Goal: Task Accomplishment & Management: Manage account settings

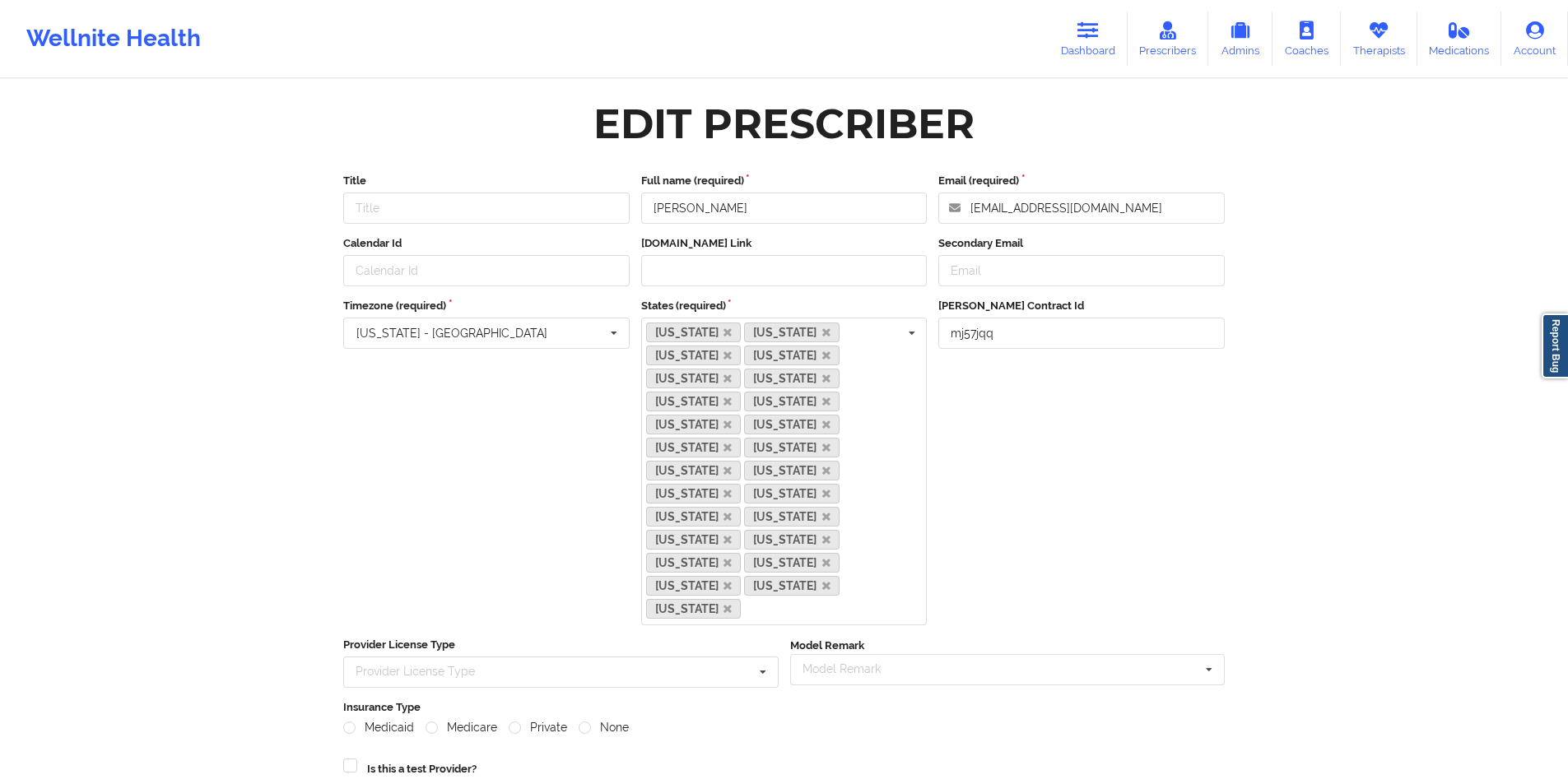
click at [1387, 36] on icon at bounding box center [1379, 31] width 21 height 18
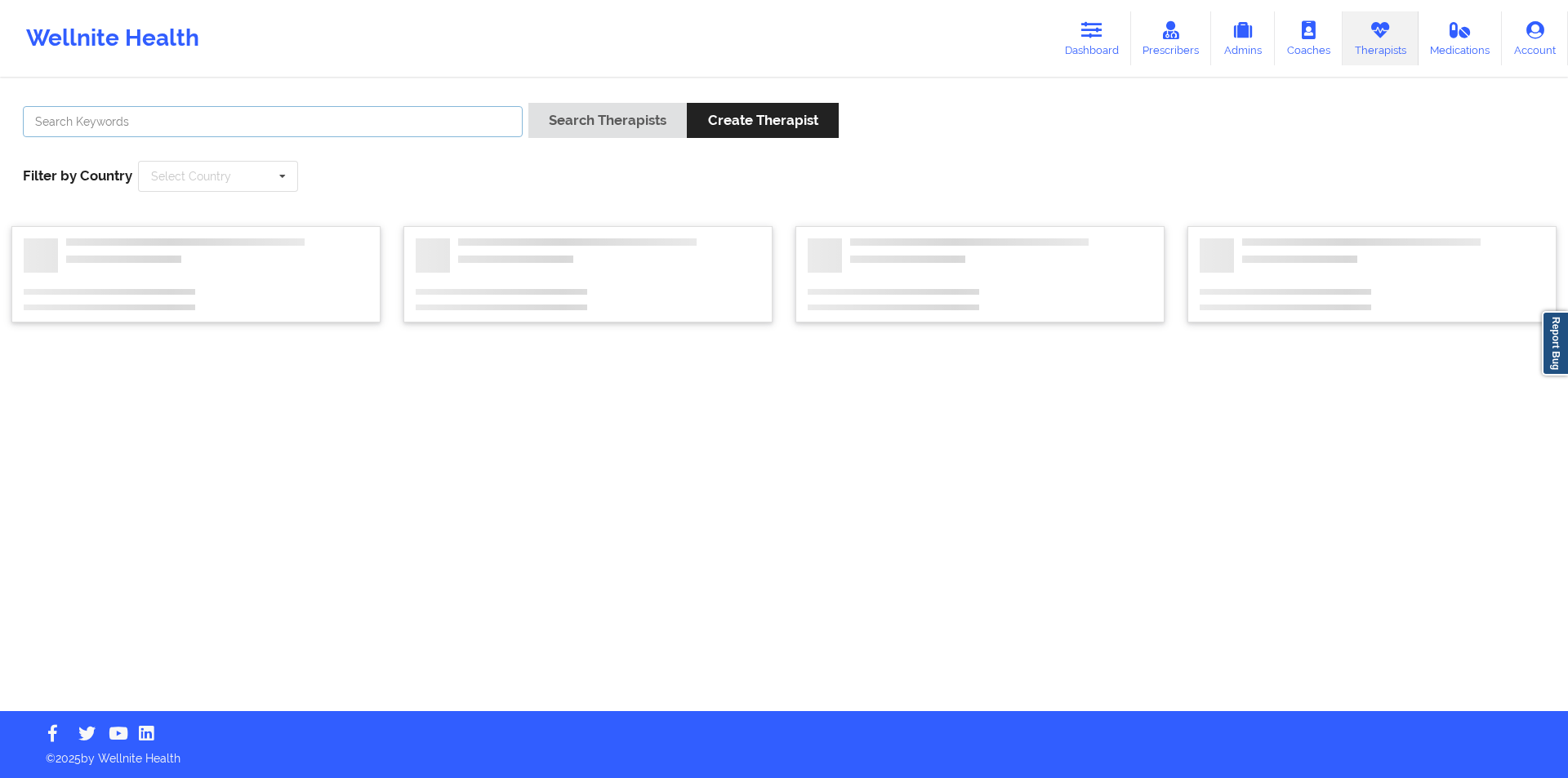
click at [428, 124] on input "text" at bounding box center [273, 122] width 500 height 31
paste input "Chanel [PERSON_NAME] [PERSON_NAME]"
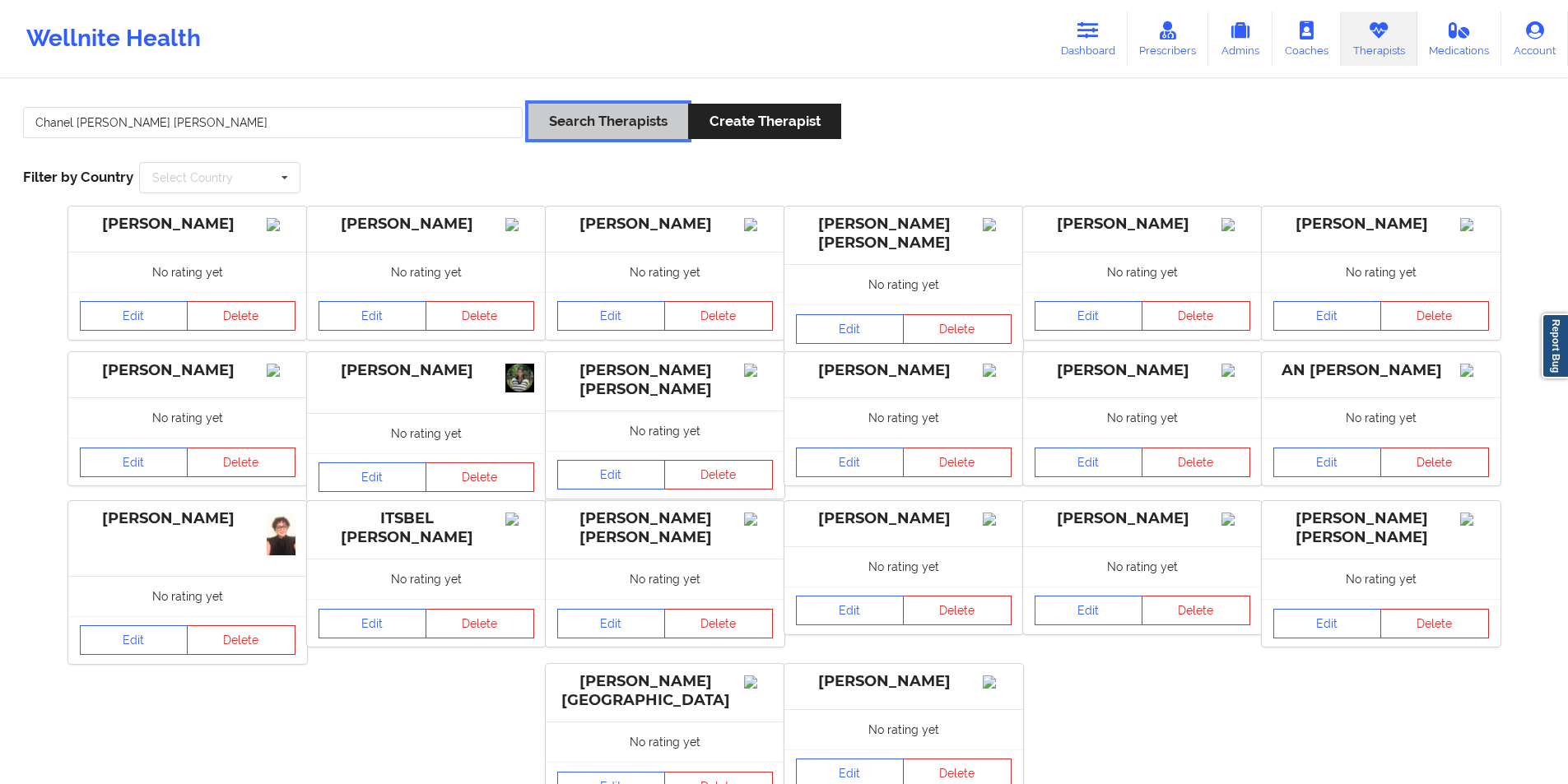
click at [642, 118] on button "Search Therapists" at bounding box center [608, 121] width 159 height 35
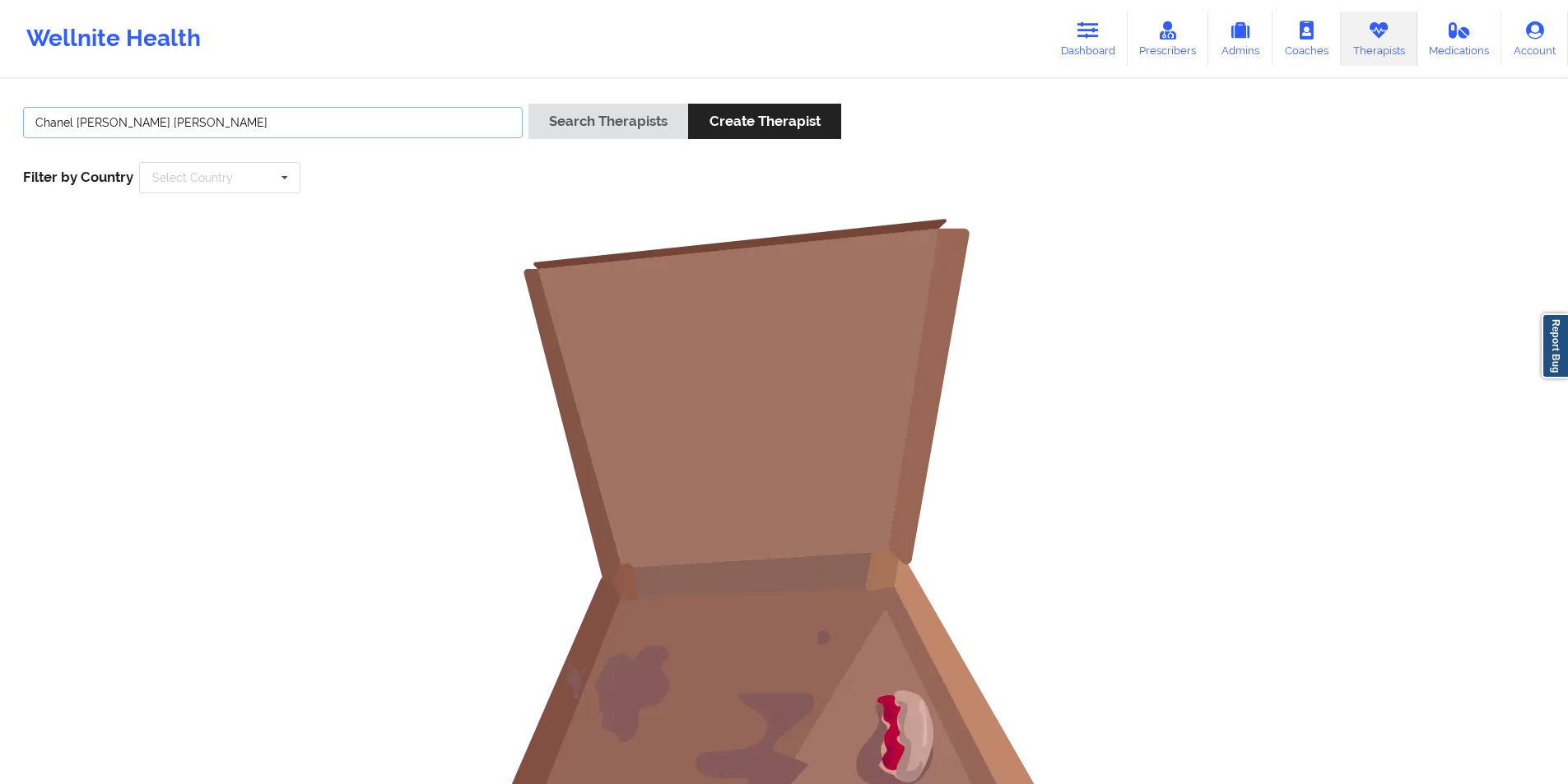
click at [111, 127] on input "Chanel [PERSON_NAME] [PERSON_NAME]" at bounding box center [272, 123] width 500 height 31
type input "Chanel [PERSON_NAME]"
click at [573, 120] on button "Search Therapists" at bounding box center [608, 121] width 159 height 35
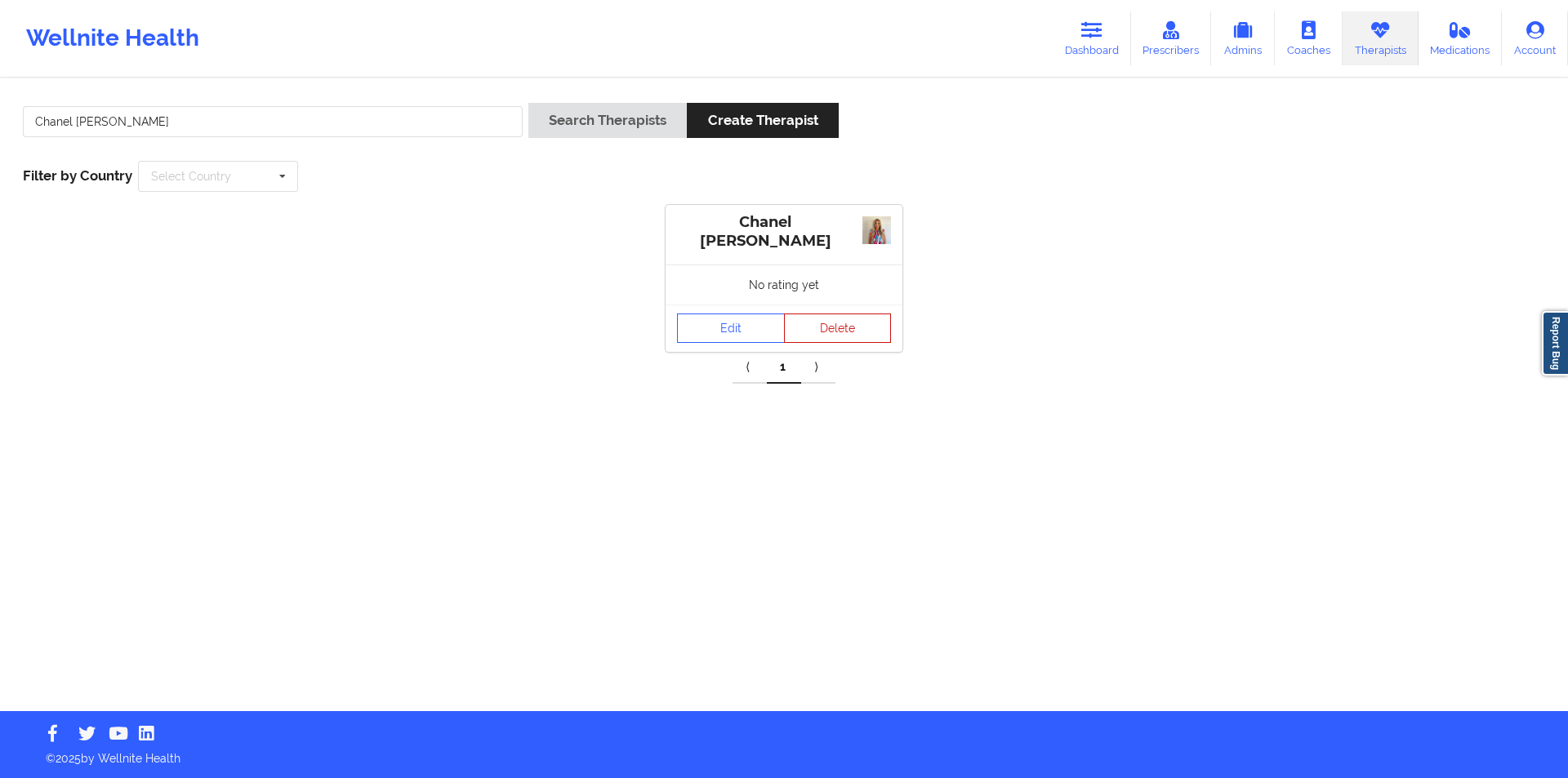
click at [843, 328] on button "Delete" at bounding box center [838, 328] width 108 height 29
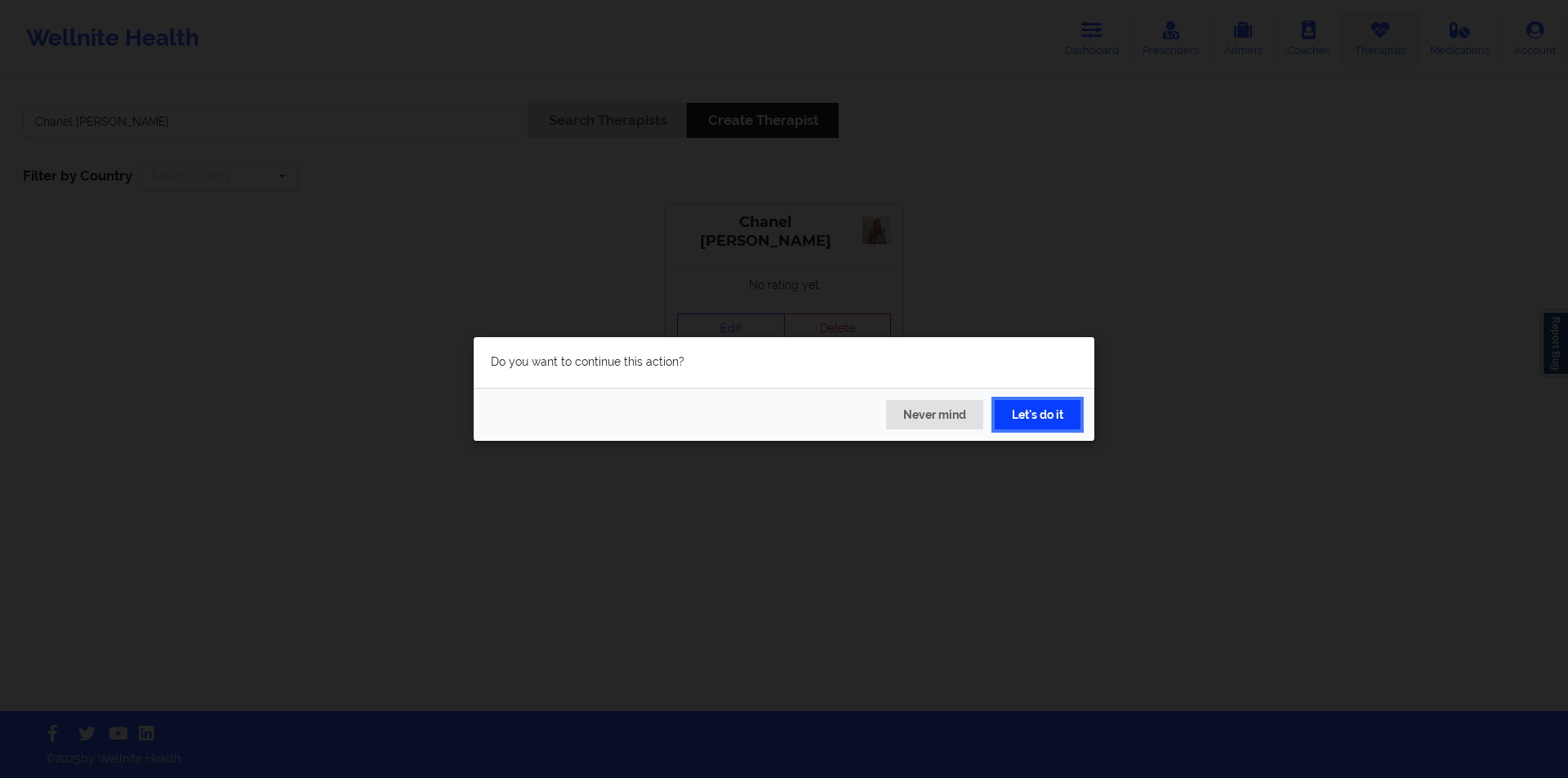
click at [1044, 410] on button "Let's do it" at bounding box center [1037, 414] width 86 height 29
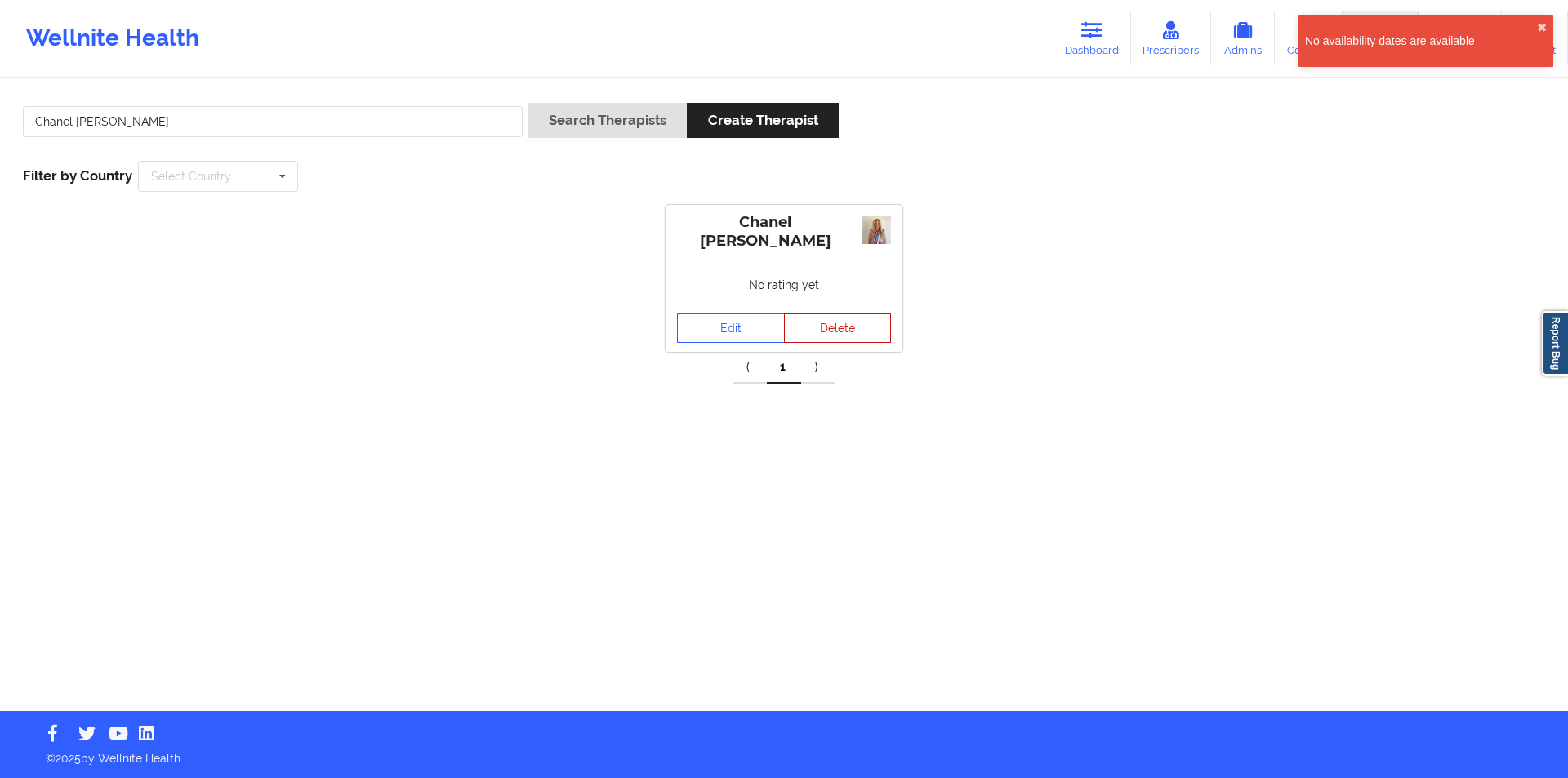
click at [859, 325] on button "Delete" at bounding box center [838, 328] width 108 height 29
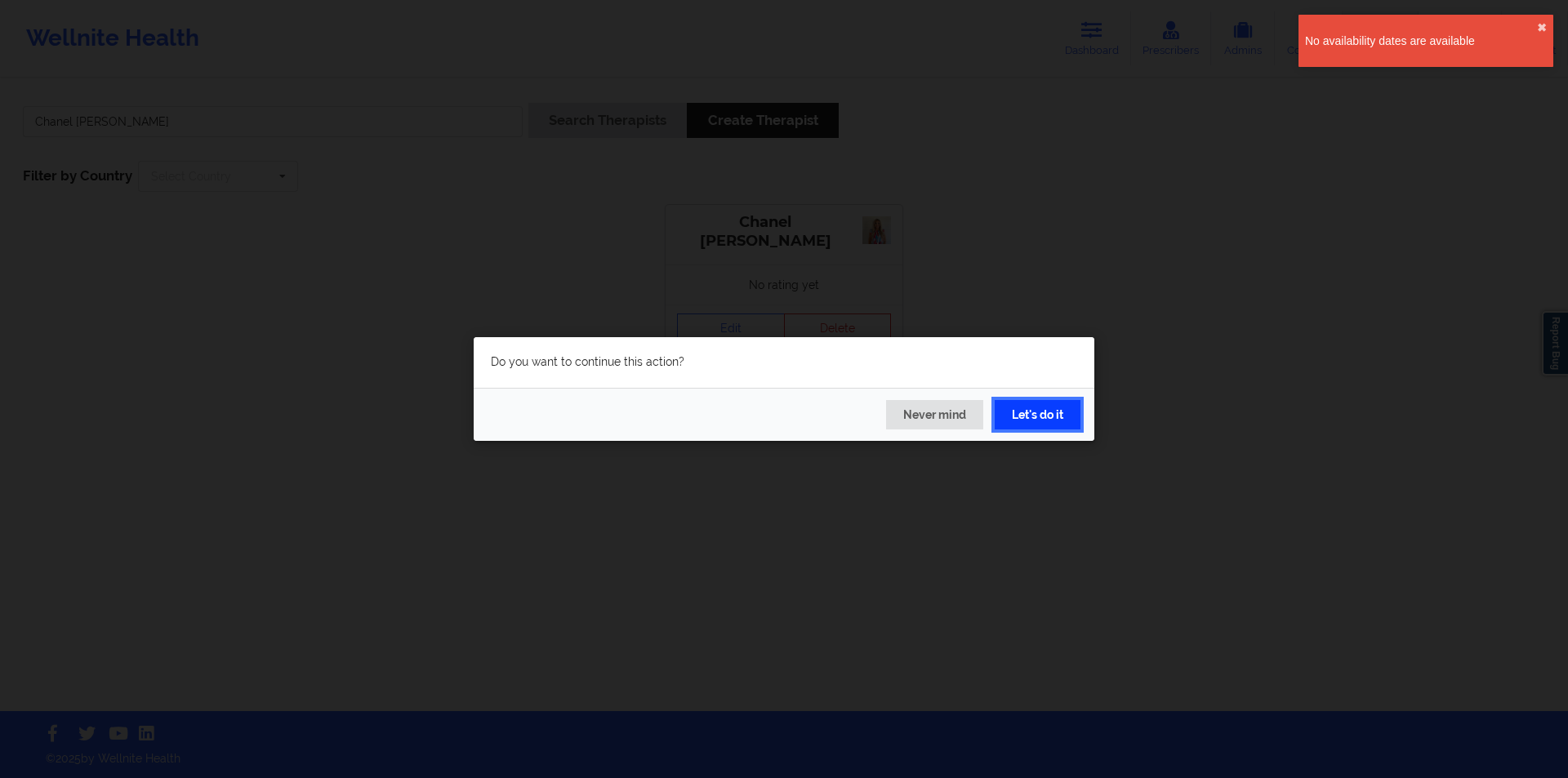
click at [1046, 414] on button "Let's do it" at bounding box center [1037, 414] width 86 height 29
